Goal: Check status: Check status

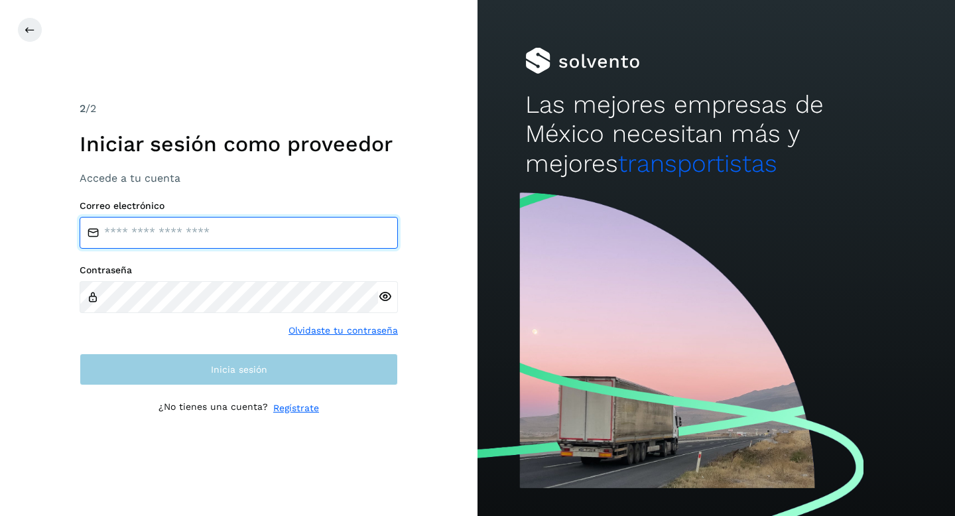
type input "**********"
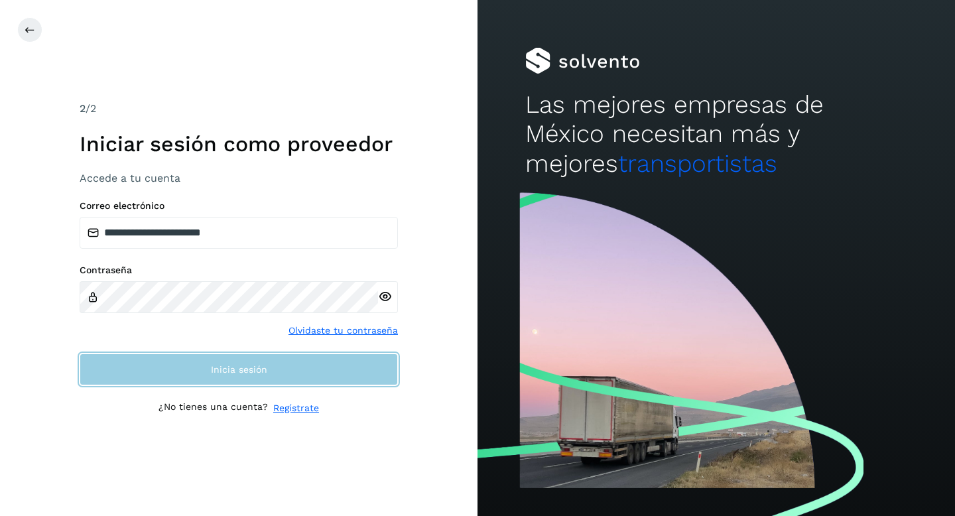
click at [265, 373] on span "Inicia sesión" at bounding box center [239, 369] width 56 height 9
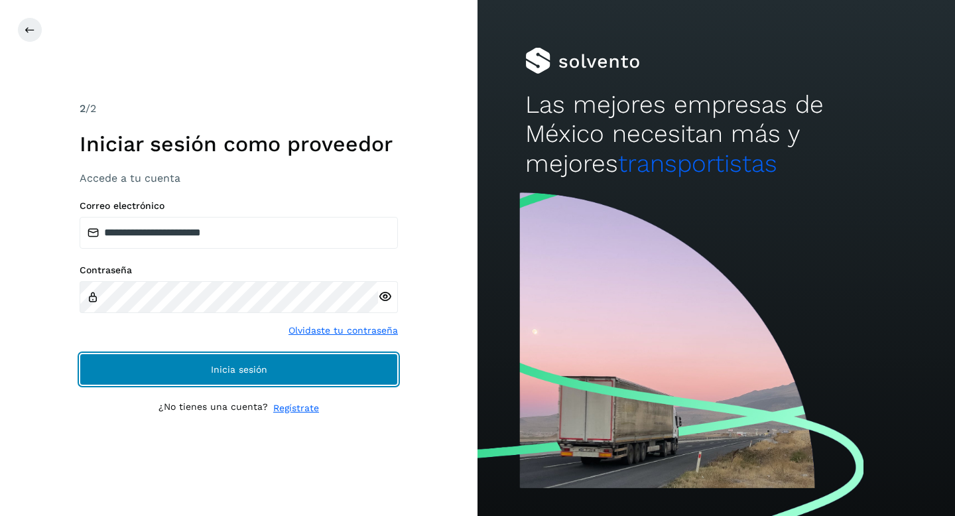
click at [265, 373] on span "Inicia sesión" at bounding box center [239, 369] width 56 height 9
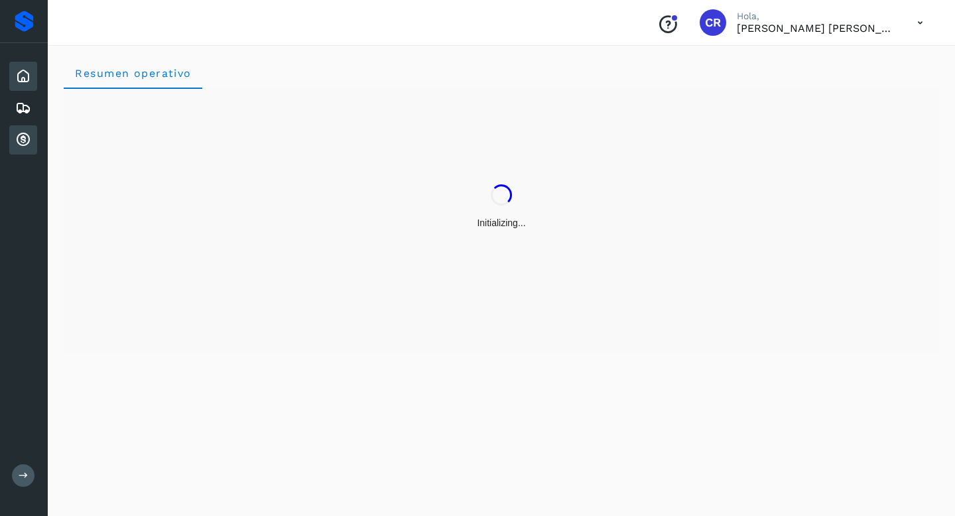
click at [27, 137] on icon at bounding box center [23, 140] width 16 height 16
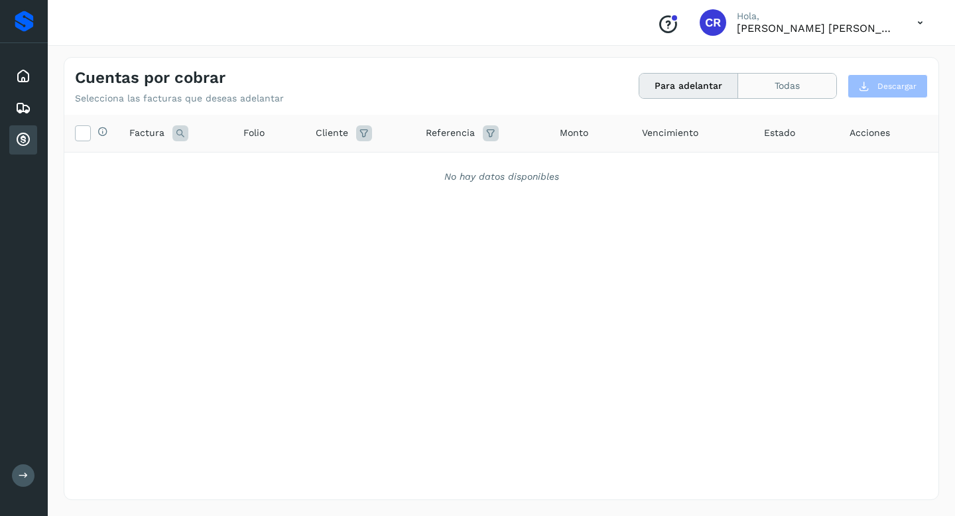
click at [776, 89] on button "Todas" at bounding box center [787, 86] width 98 height 25
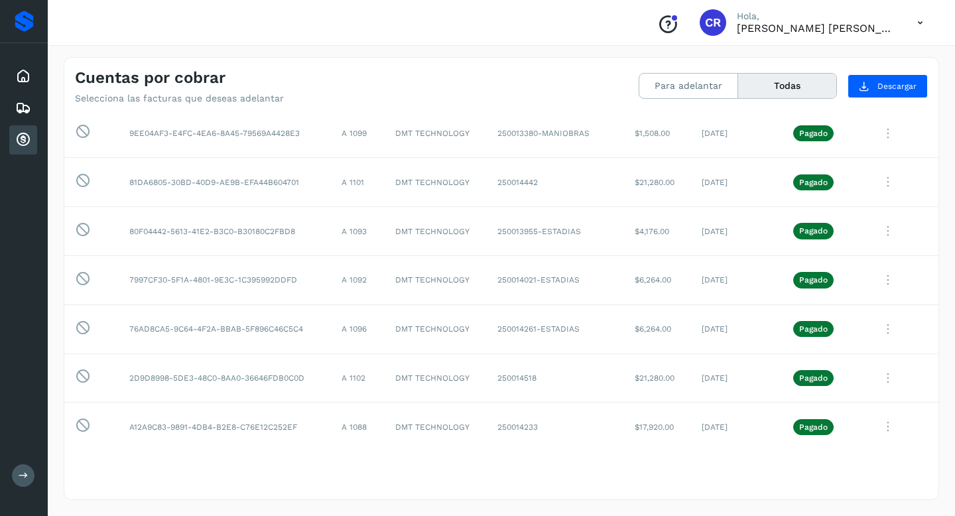
scroll to position [3424, 0]
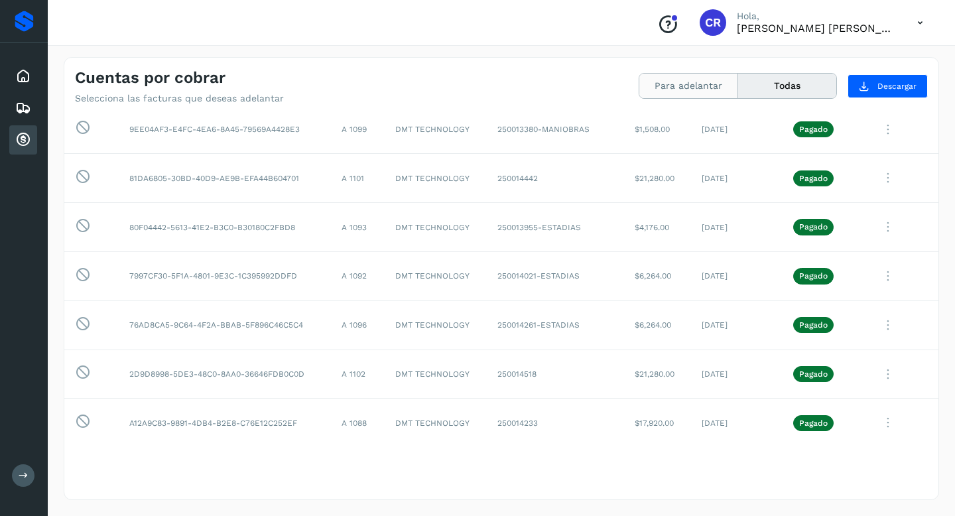
click at [687, 97] on button "Para adelantar" at bounding box center [688, 86] width 99 height 25
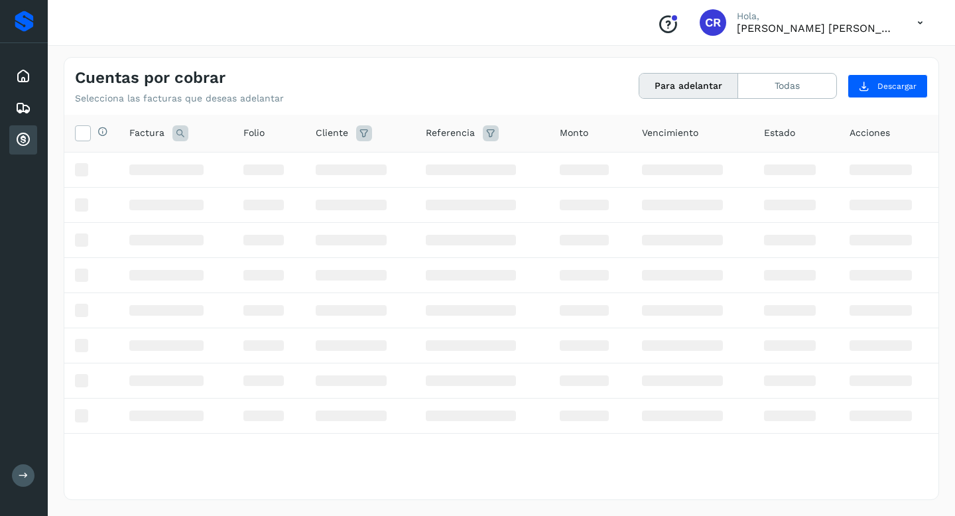
scroll to position [0, 0]
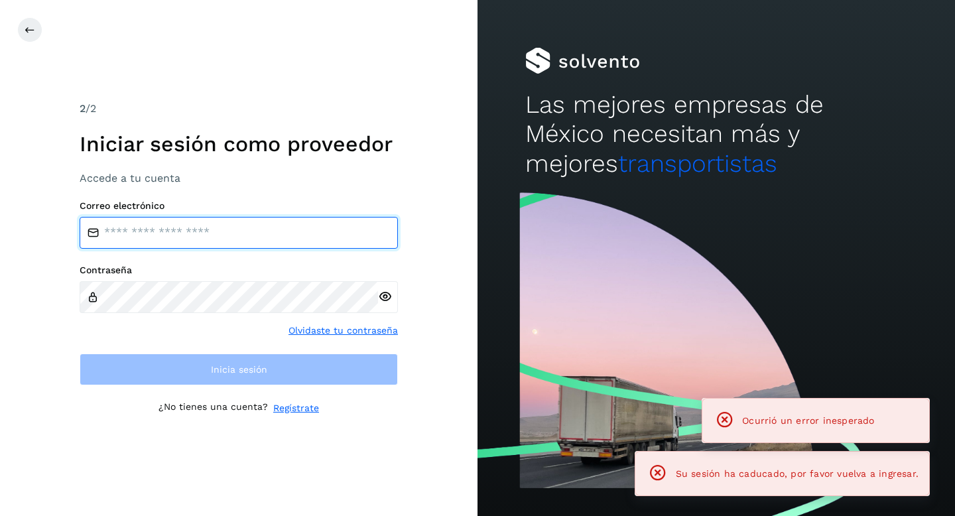
type input "**********"
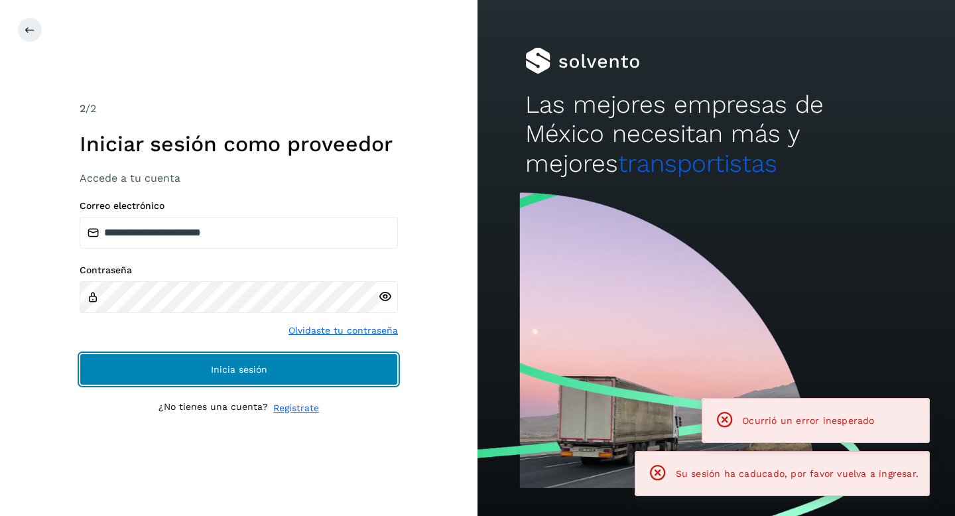
click at [324, 363] on button "Inicia sesión" at bounding box center [239, 369] width 318 height 32
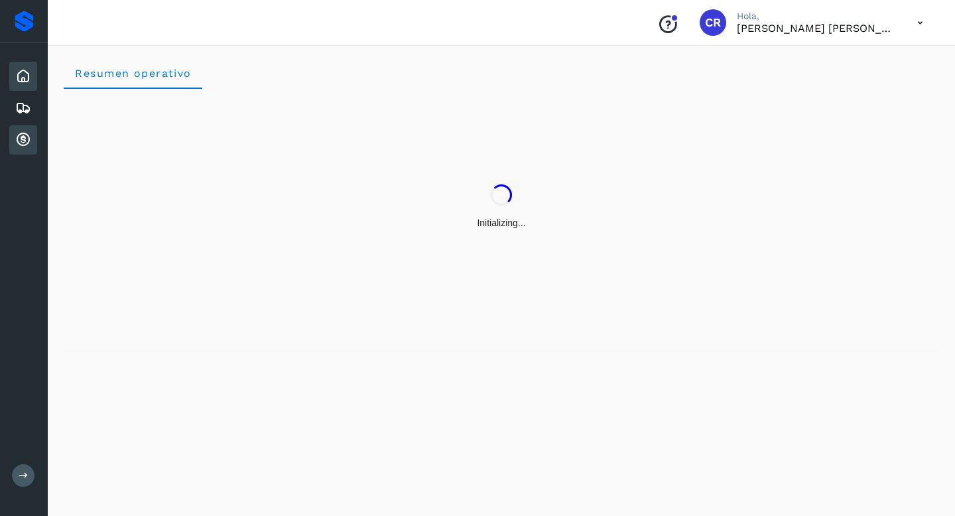
click at [23, 139] on icon at bounding box center [23, 140] width 16 height 16
